Goal: Task Accomplishment & Management: Complete application form

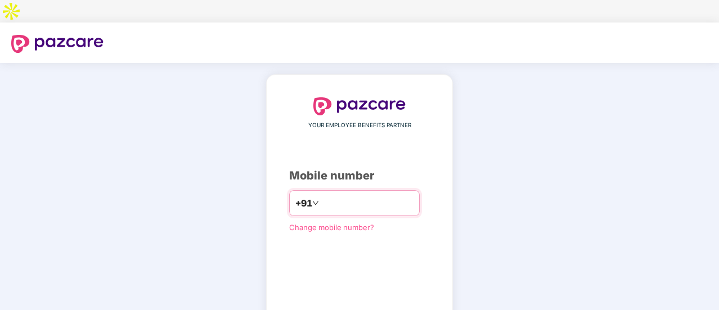
click at [330, 194] on input "number" at bounding box center [367, 203] width 92 height 18
type input "**********"
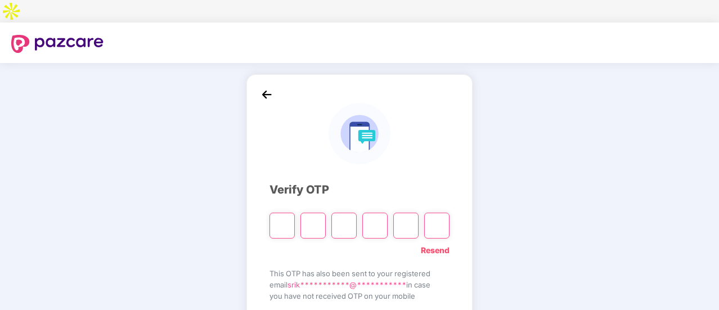
type input "*"
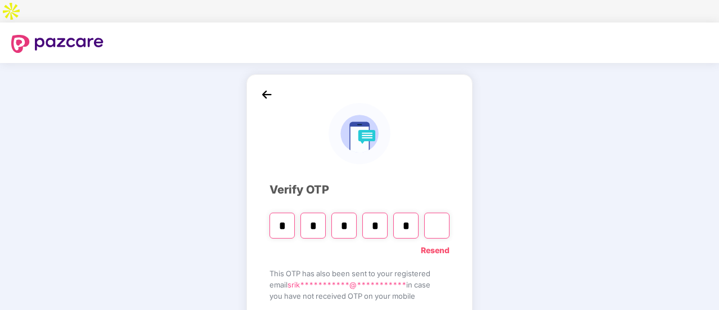
type input "*"
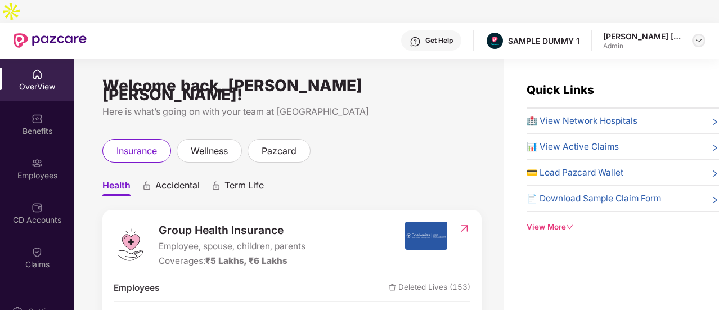
click at [694, 34] on div at bounding box center [698, 40] width 13 height 13
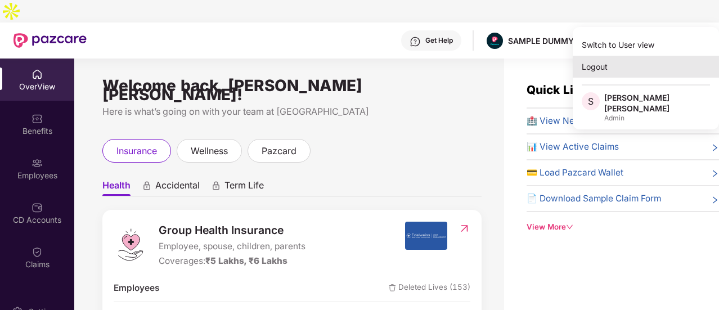
click at [622, 70] on div "Logout" at bounding box center [645, 67] width 146 height 22
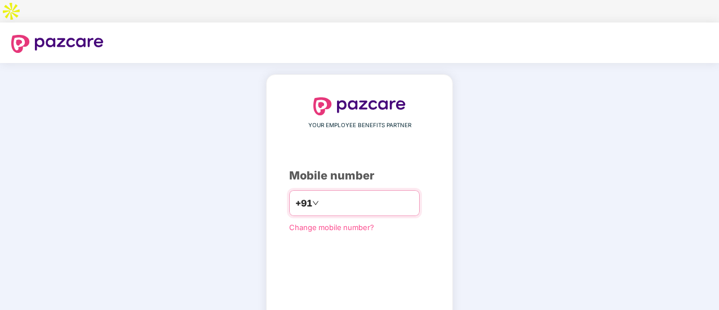
click at [362, 194] on input "number" at bounding box center [367, 203] width 92 height 18
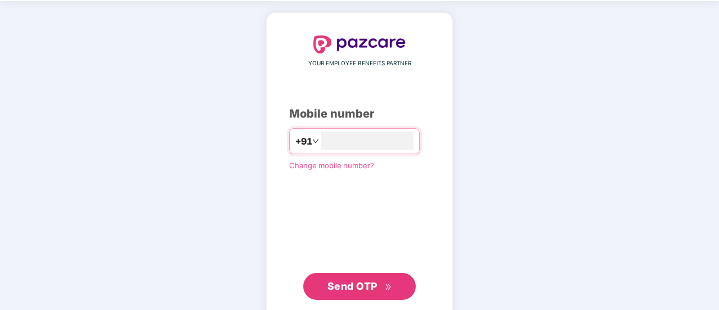
type input "**********"
click at [370, 279] on span "Send OTP" at bounding box center [359, 287] width 65 height 16
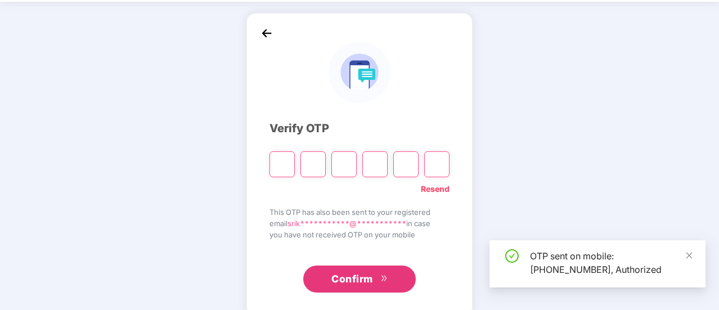
scroll to position [56, 0]
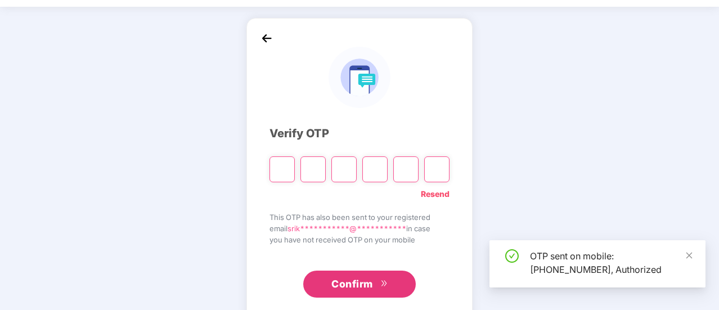
click at [286, 182] on div "Resend" at bounding box center [359, 191] width 180 height 18
click at [285, 159] on input "Please enter verification code. Digit 1" at bounding box center [281, 169] width 25 height 26
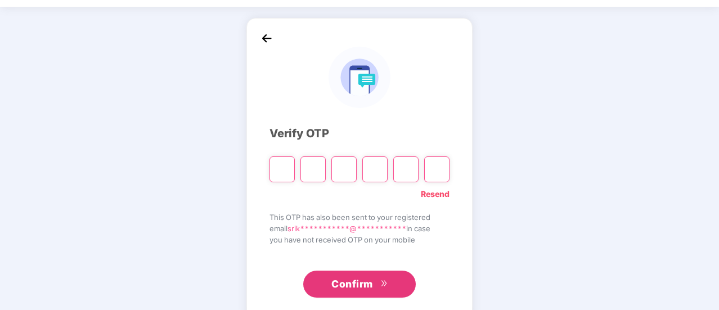
type input "*"
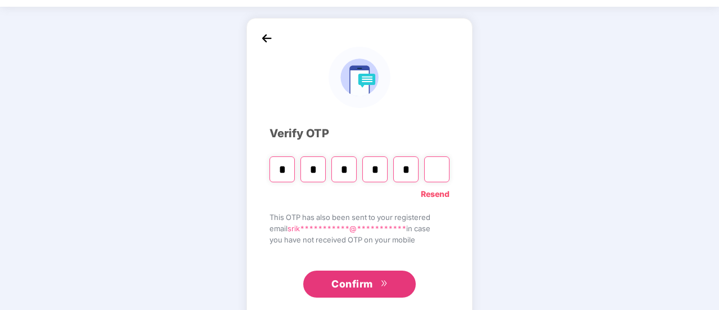
type input "*"
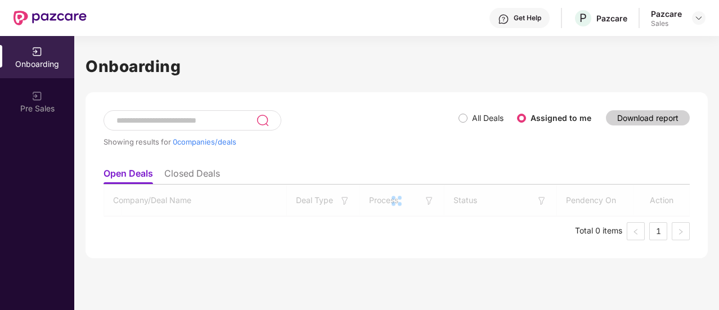
scroll to position [0, 0]
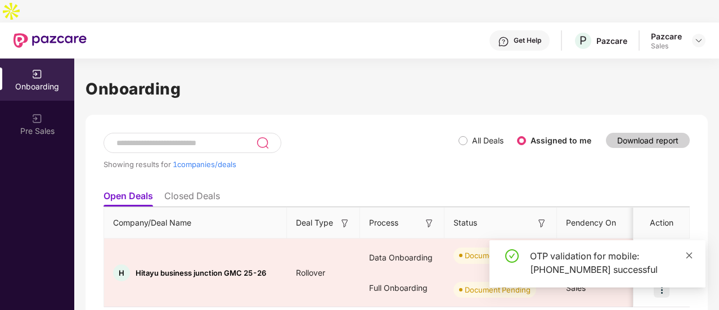
click at [689, 252] on icon "close" at bounding box center [689, 255] width 8 height 8
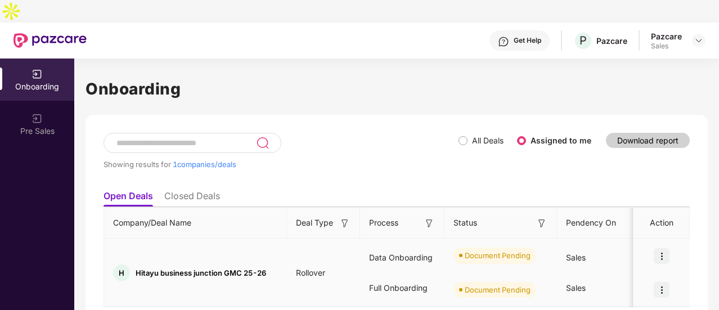
click at [660, 248] on img at bounding box center [661, 256] width 16 height 16
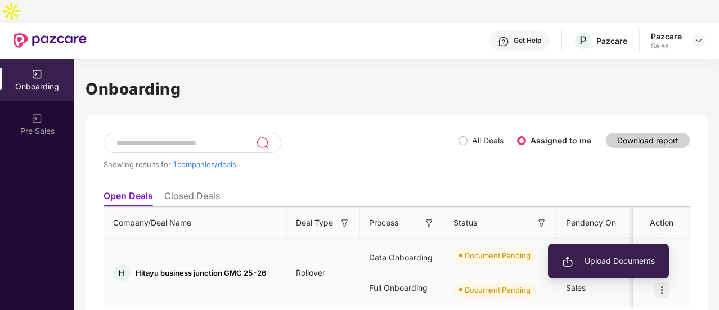
click at [631, 260] on span "Upload Documents" at bounding box center [608, 261] width 93 height 12
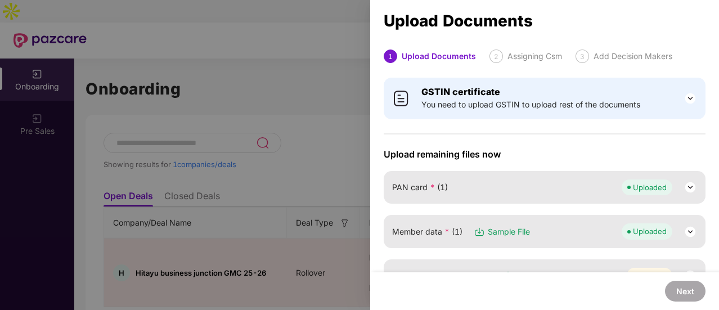
scroll to position [161, 0]
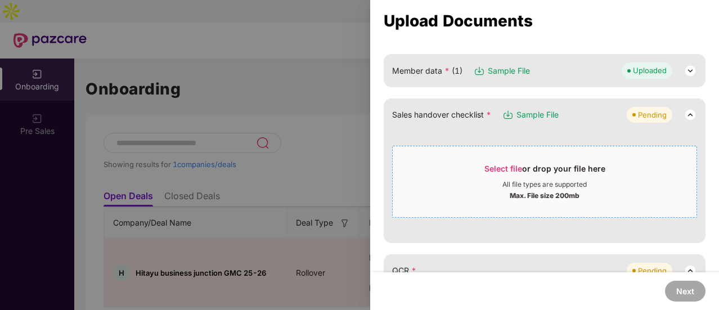
click at [516, 169] on span "Select file" at bounding box center [503, 169] width 38 height 10
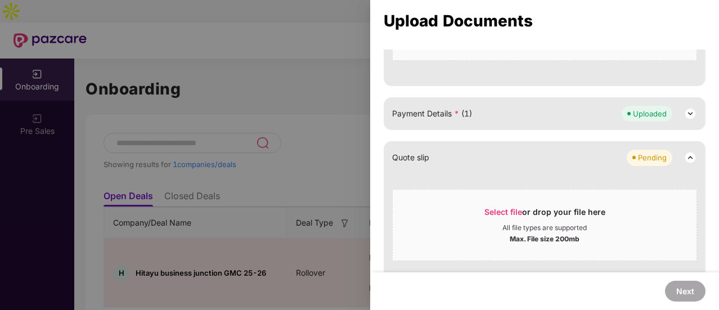
scroll to position [216, 0]
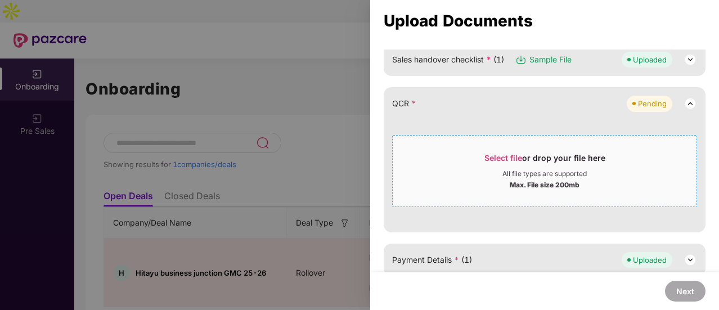
click at [514, 158] on span "Select file" at bounding box center [503, 158] width 38 height 10
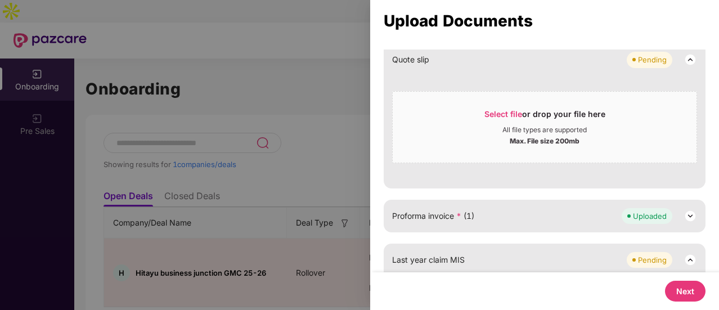
scroll to position [350, 0]
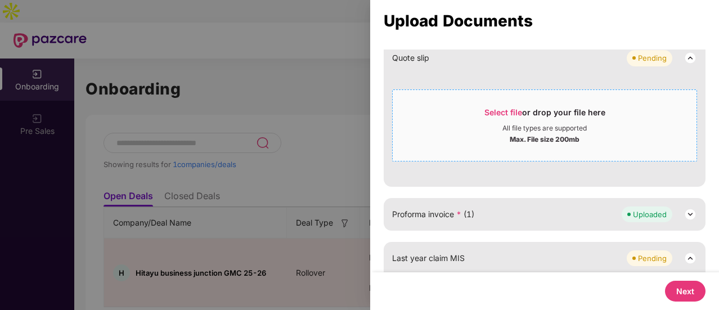
click at [543, 120] on div "Select file or drop your file here" at bounding box center [544, 115] width 121 height 17
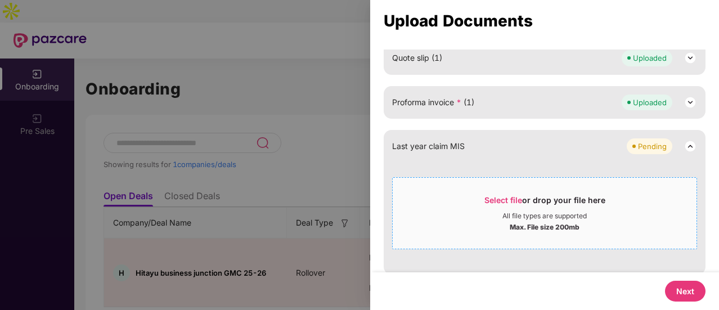
scroll to position [397, 0]
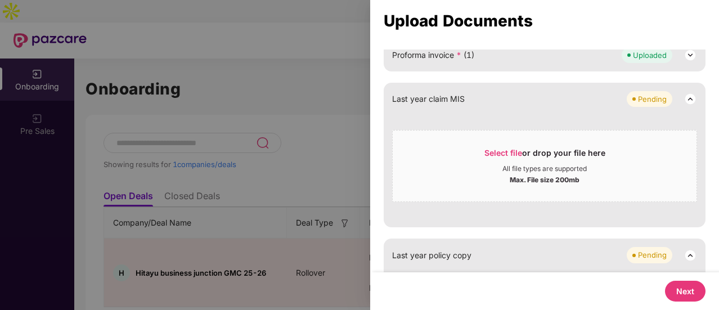
click at [674, 285] on button "Next" at bounding box center [685, 291] width 40 height 21
select select "**********"
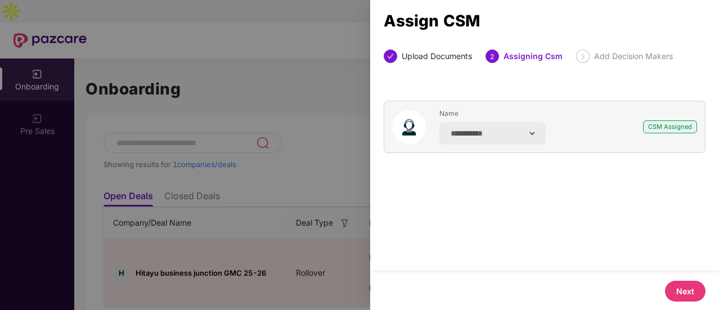
scroll to position [0, 0]
click at [673, 289] on button "Next" at bounding box center [685, 291] width 40 height 21
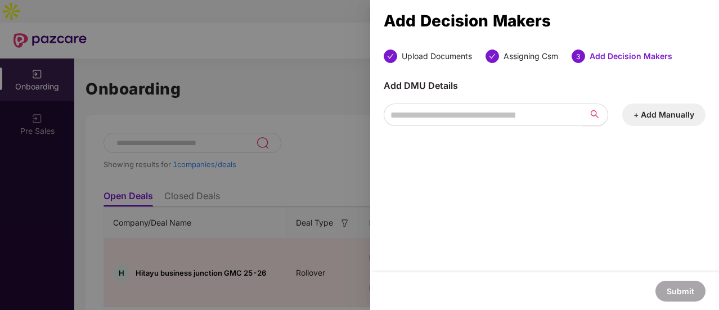
click at [660, 114] on button "+ Add Manually" at bounding box center [663, 114] width 83 height 22
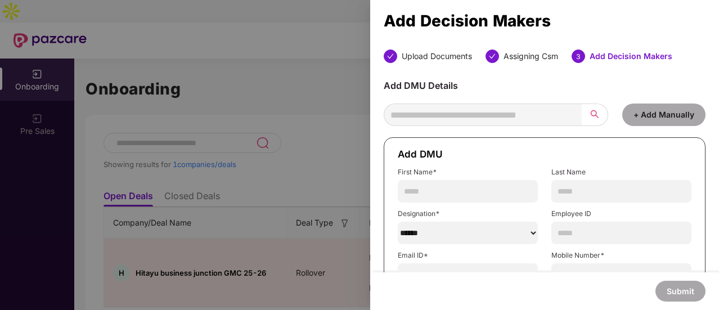
scroll to position [43, 0]
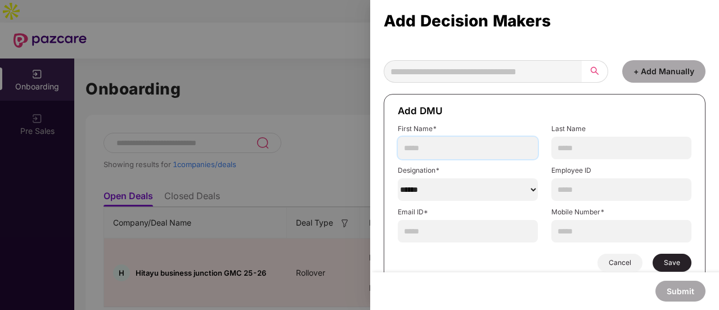
click at [480, 152] on input "text" at bounding box center [468, 148] width 140 height 22
type input "*******"
click at [607, 150] on input "text" at bounding box center [621, 148] width 140 height 22
click at [476, 193] on select "******" at bounding box center [468, 189] width 140 height 22
select select "***"
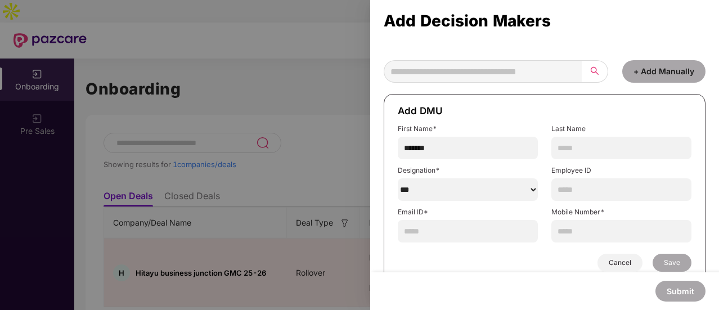
click at [398, 178] on select "******" at bounding box center [468, 189] width 140 height 22
click at [503, 228] on input "text" at bounding box center [468, 231] width 140 height 22
paste input "**********"
type input "**********"
click at [579, 231] on input "text" at bounding box center [621, 231] width 140 height 22
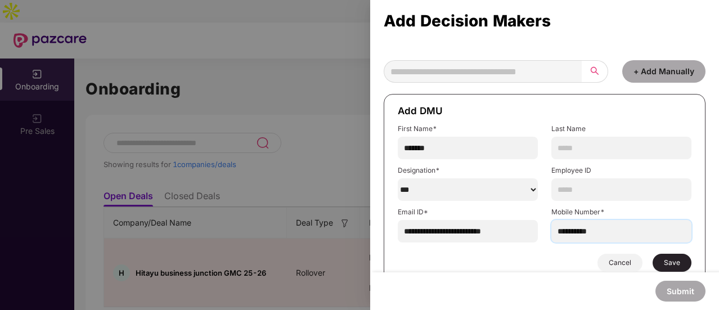
scroll to position [60, 0]
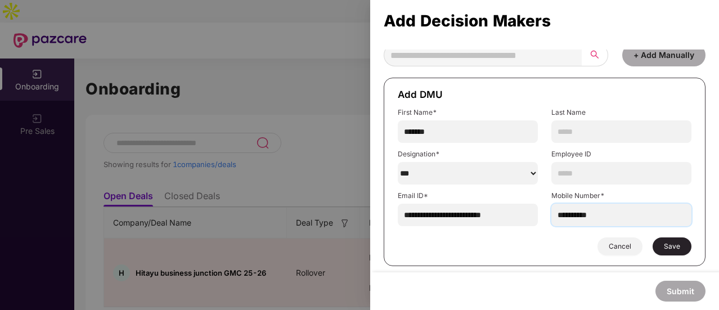
type input "**********"
click at [669, 249] on span "Save" at bounding box center [672, 246] width 16 height 9
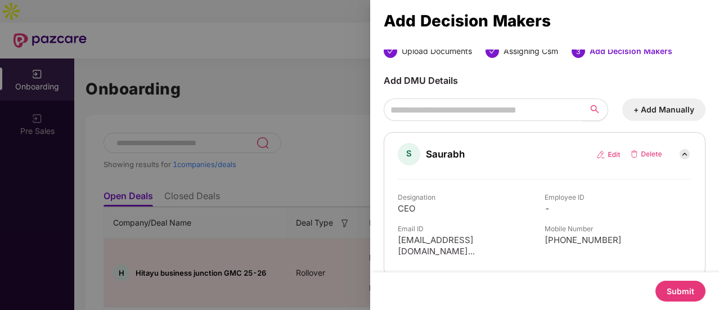
click at [684, 288] on button "Submit" at bounding box center [680, 291] width 50 height 21
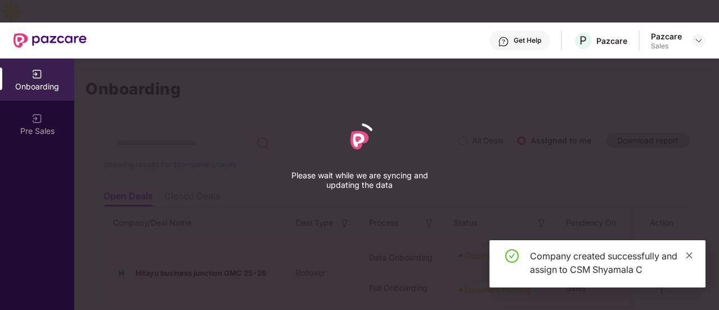
click at [690, 255] on icon "close" at bounding box center [689, 255] width 8 height 8
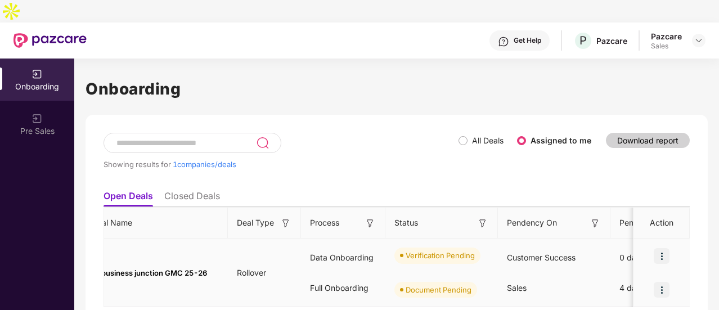
scroll to position [0, 0]
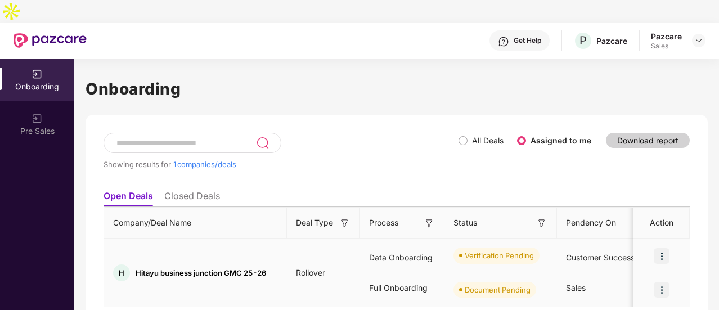
click at [657, 282] on img at bounding box center [661, 290] width 16 height 16
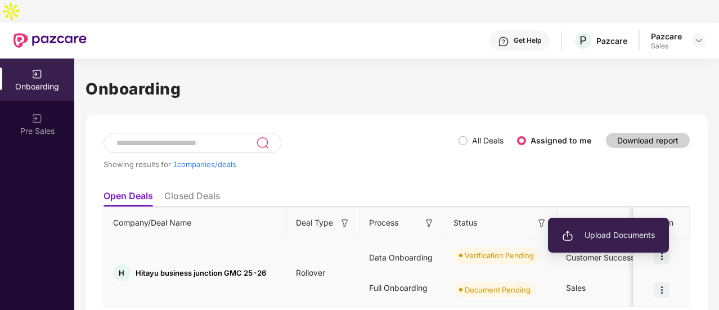
click at [611, 240] on span "Upload Documents" at bounding box center [608, 235] width 93 height 12
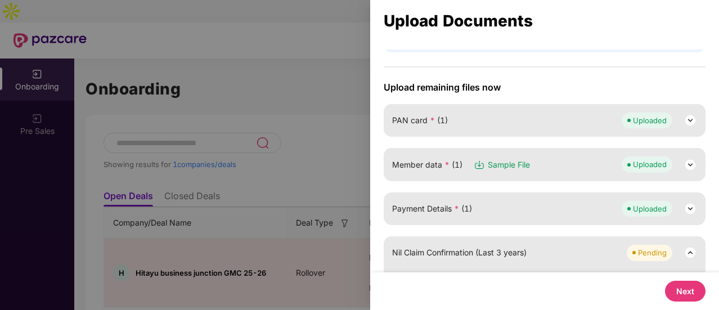
scroll to position [73, 0]
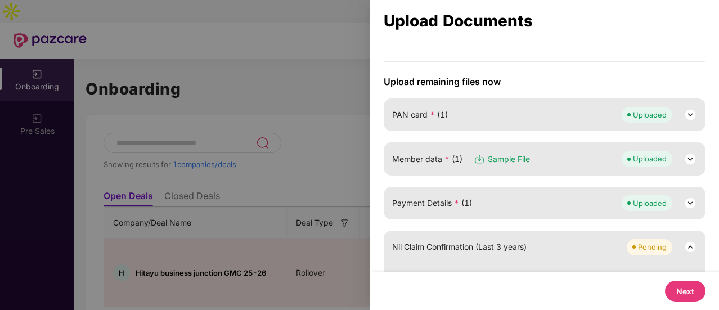
click at [326, 51] on div at bounding box center [359, 155] width 719 height 310
